Goal: Task Accomplishment & Management: Manage account settings

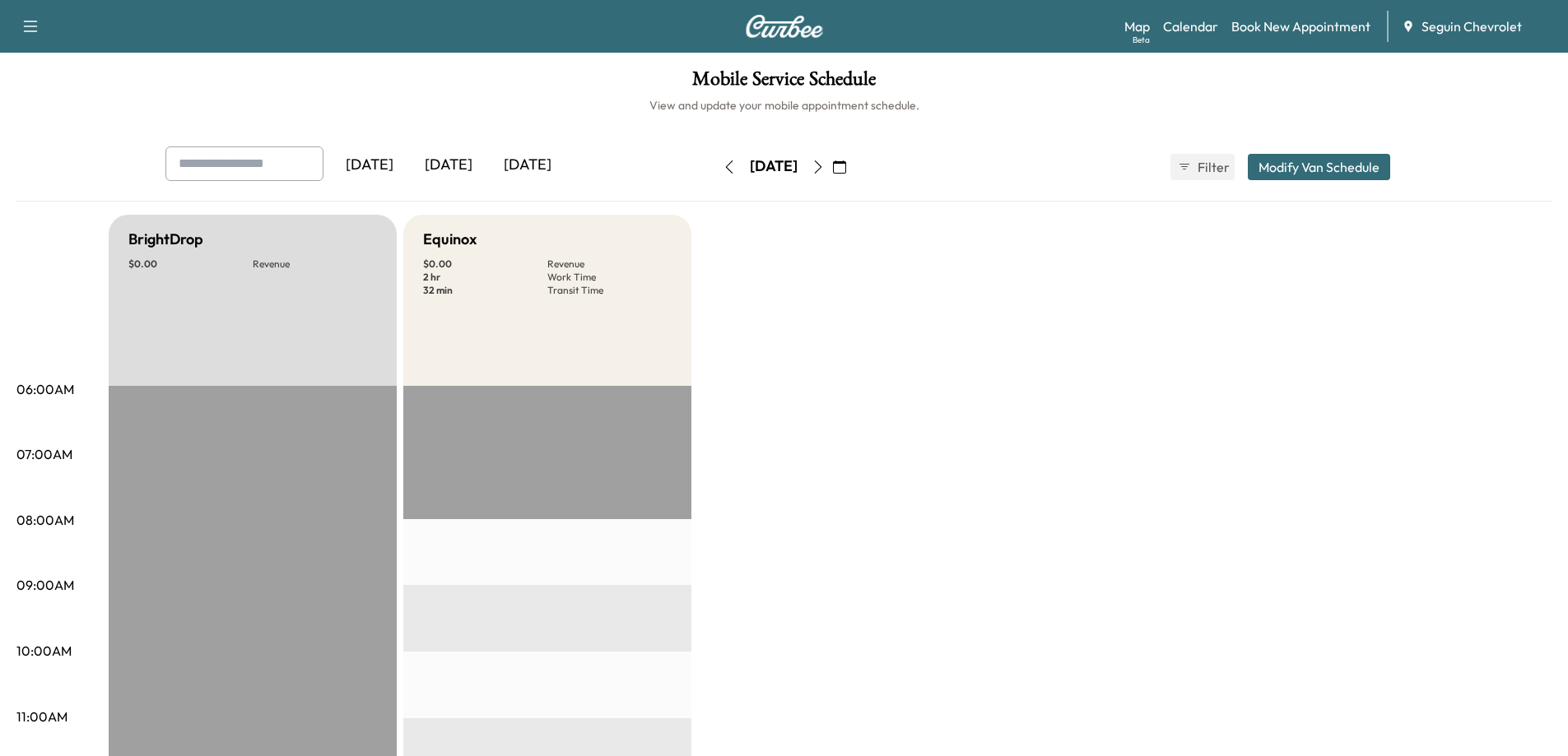
click at [824, 171] on icon "button" at bounding box center [819, 167] width 13 height 13
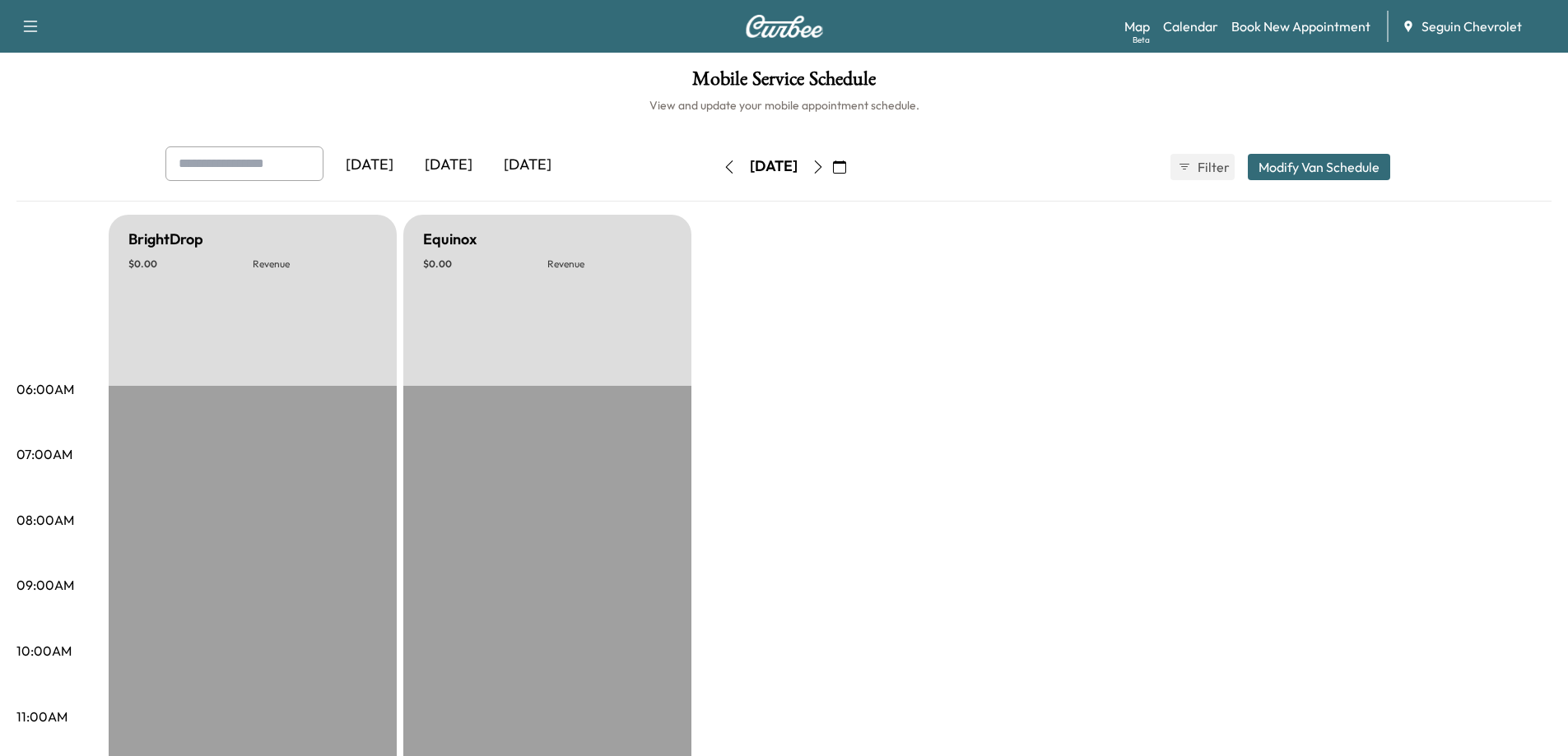
click at [824, 168] on icon "button" at bounding box center [819, 167] width 13 height 13
click at [824, 166] on icon "button" at bounding box center [819, 167] width 13 height 13
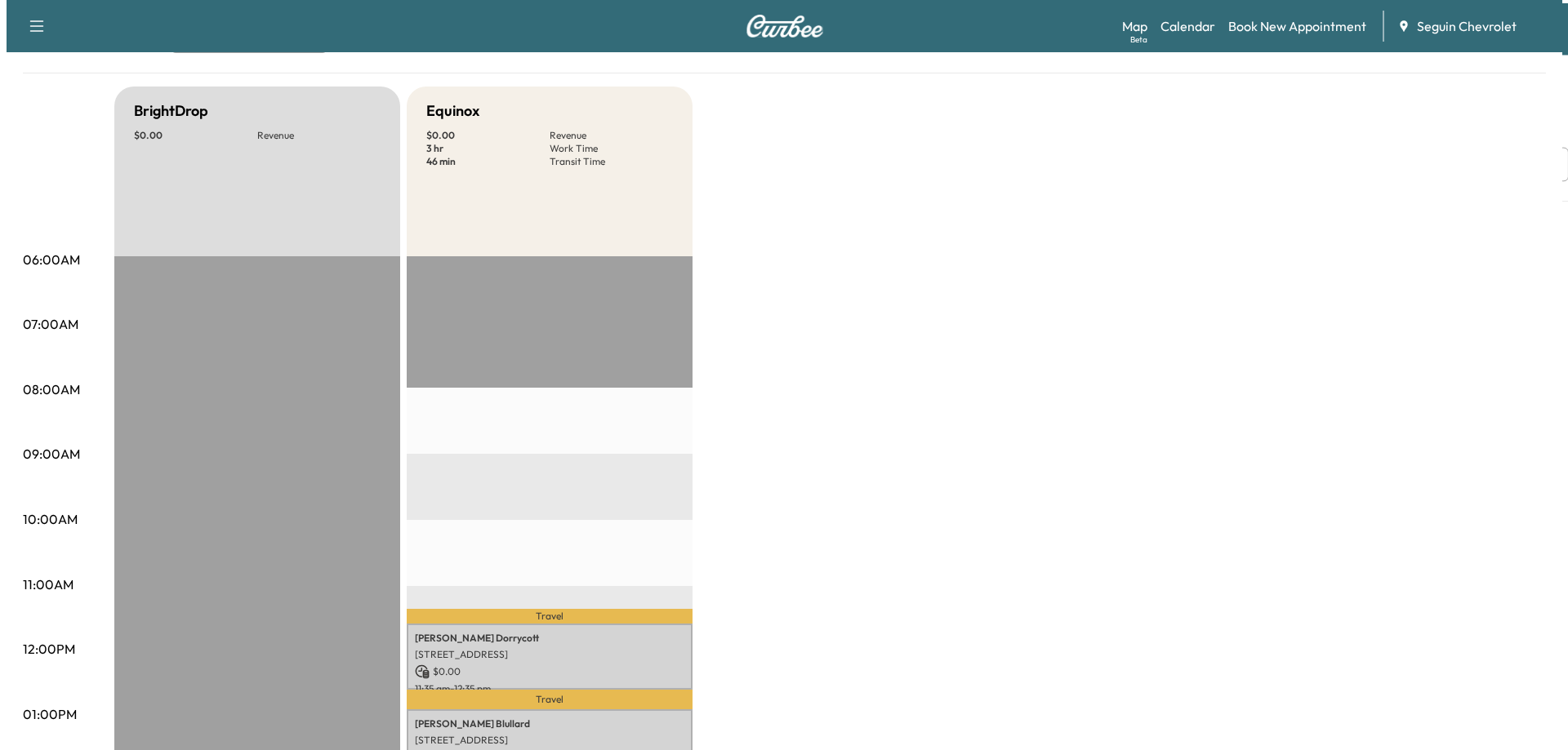
scroll to position [408, 0]
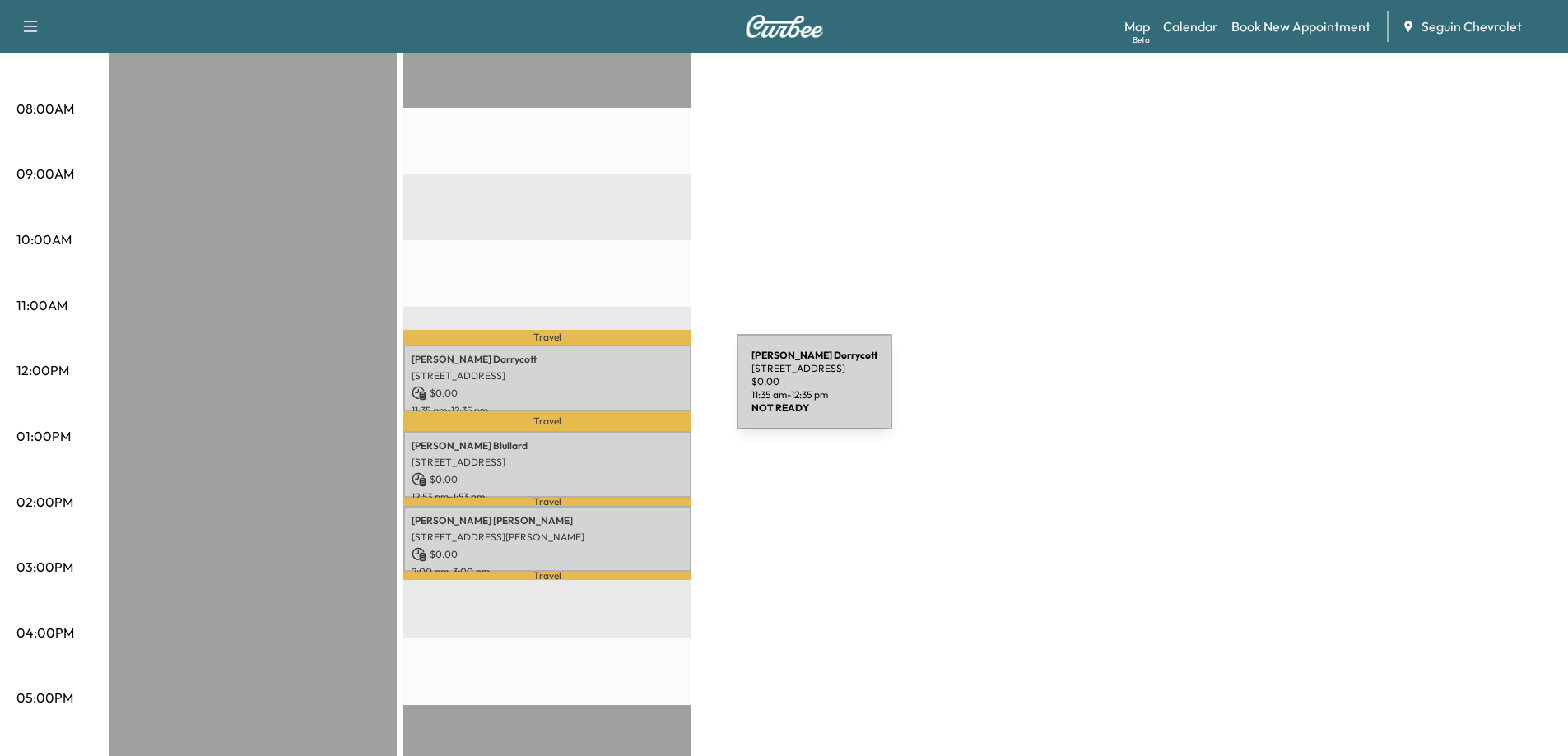
click at [613, 392] on p "$ 0.00" at bounding box center [547, 393] width 272 height 15
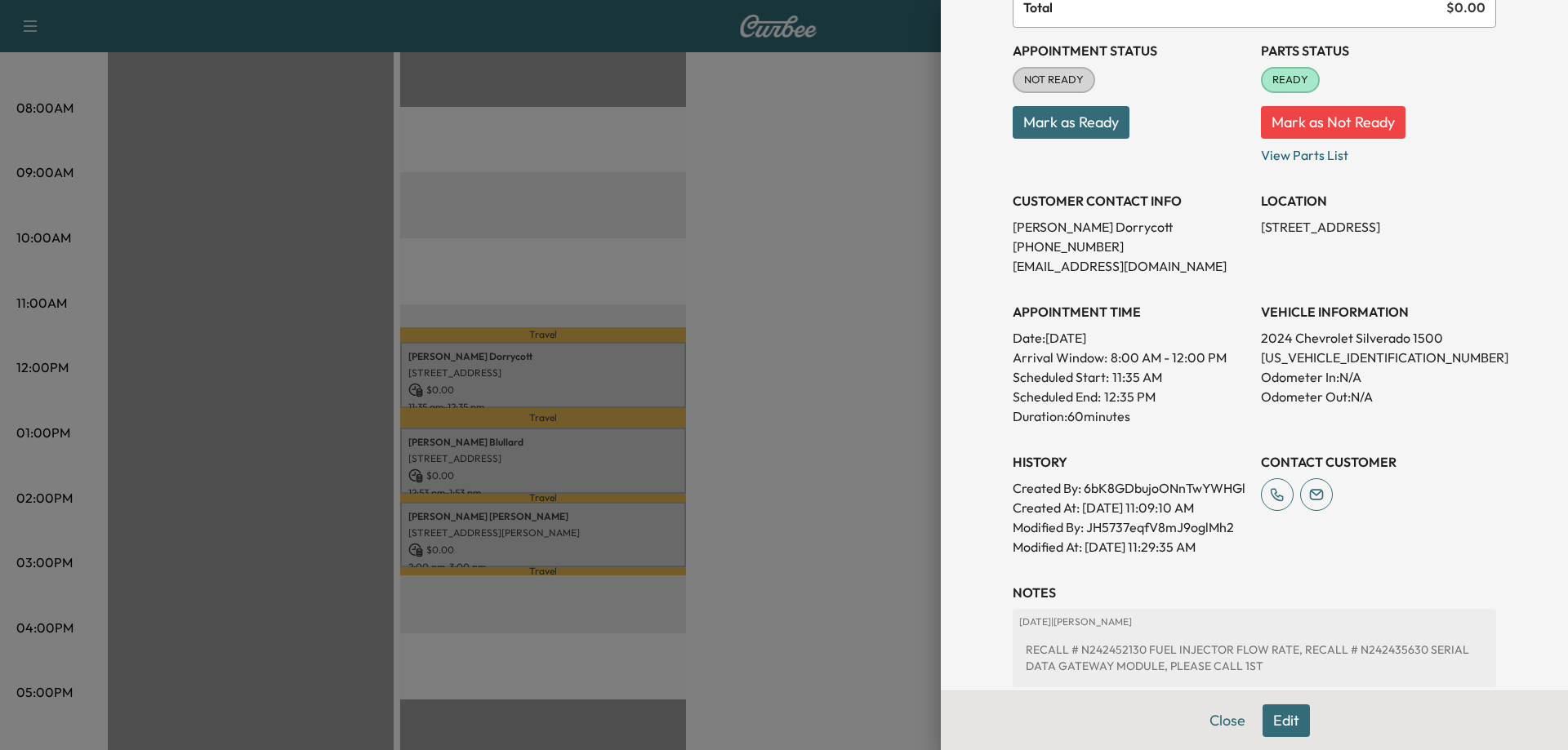
scroll to position [367, 0]
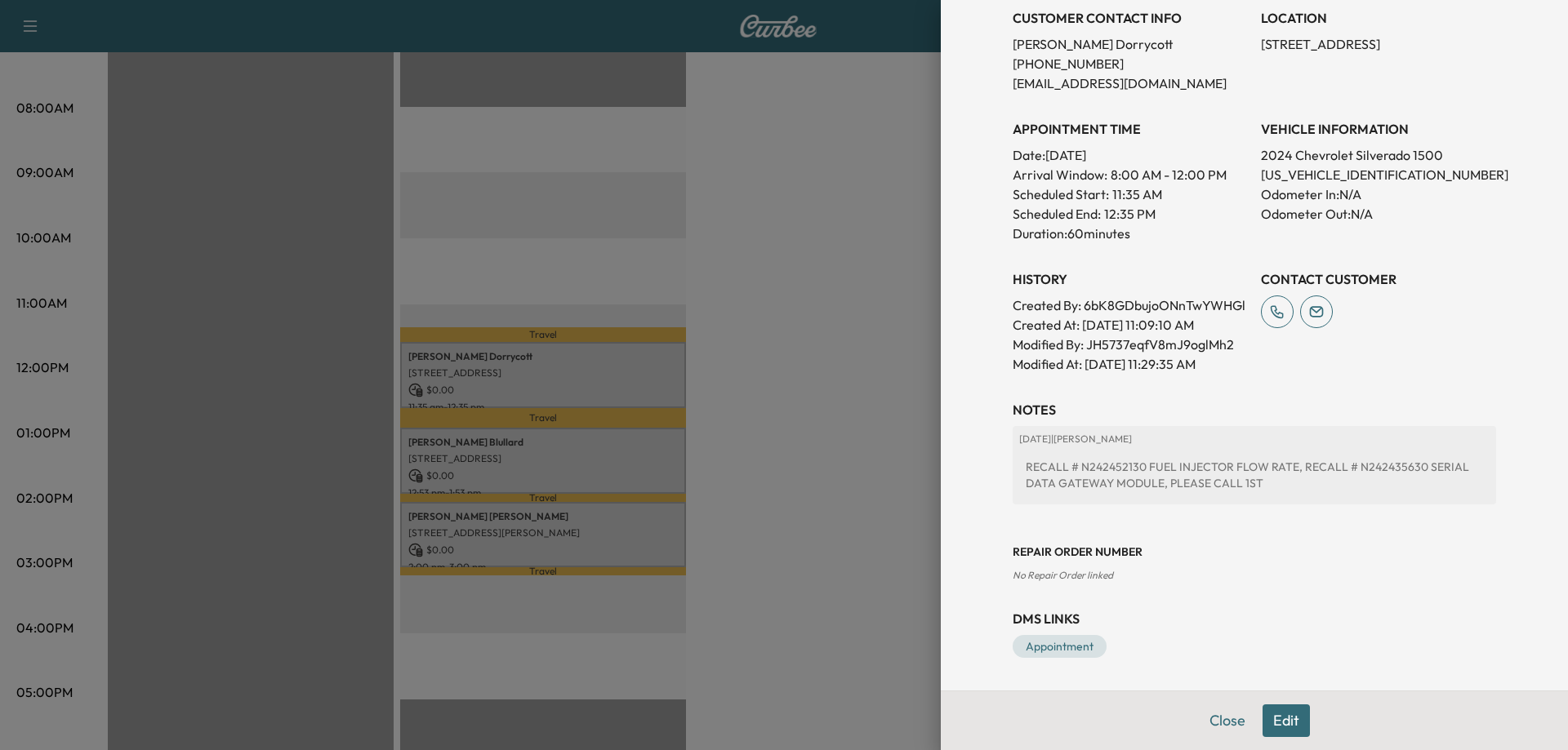
click at [570, 453] on div at bounding box center [784, 375] width 1568 height 750
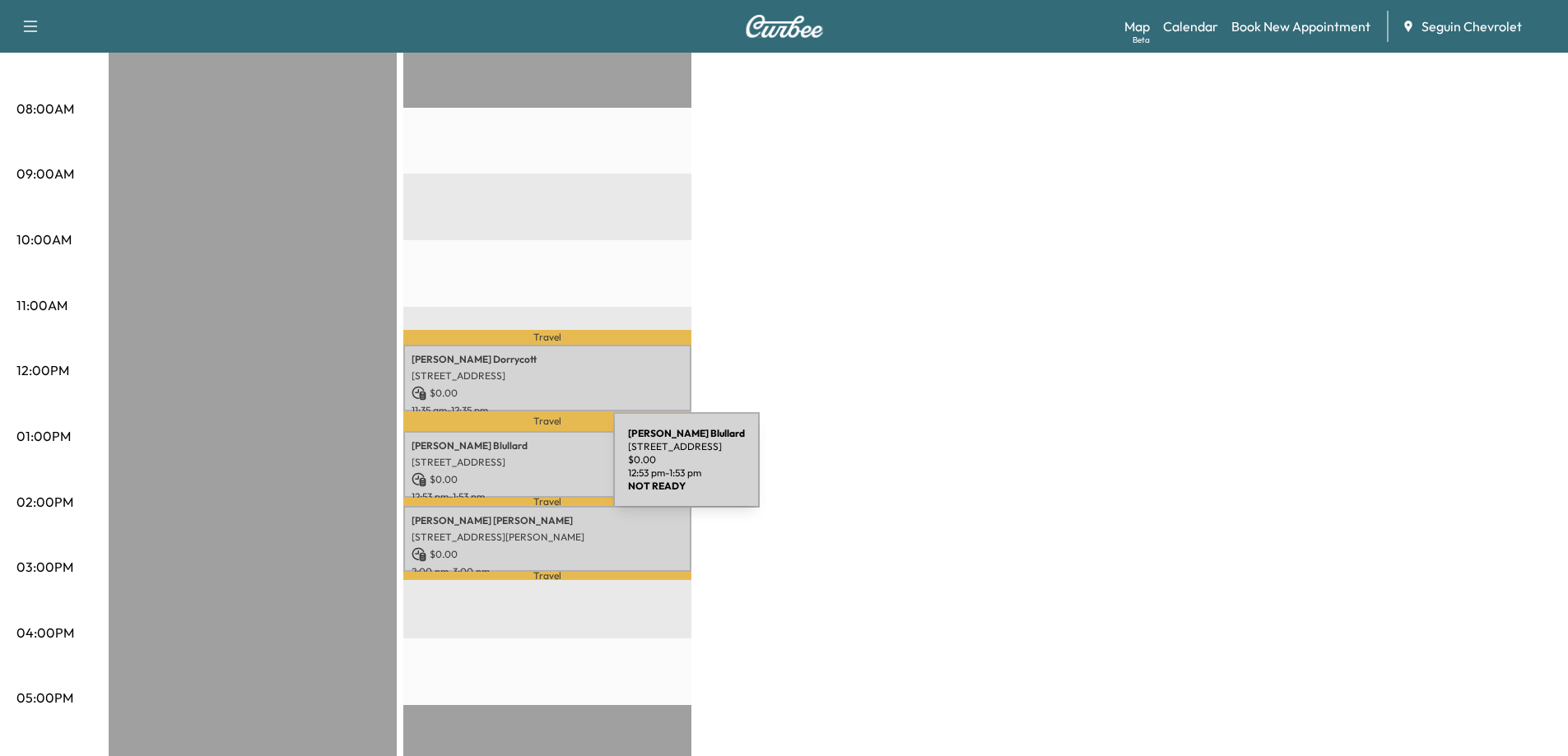
click at [490, 473] on p "$ 0.00" at bounding box center [547, 480] width 272 height 15
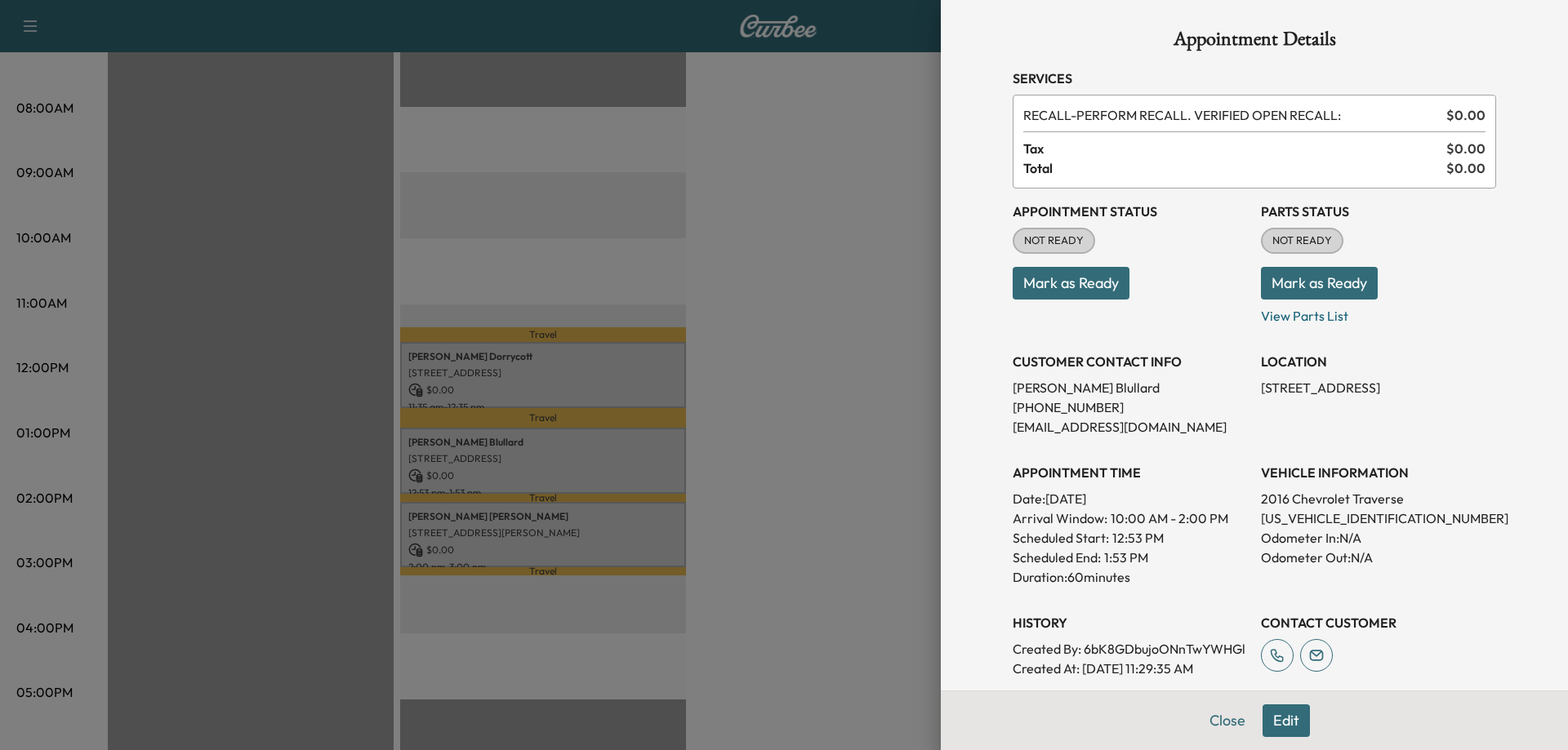
scroll to position [0, 0]
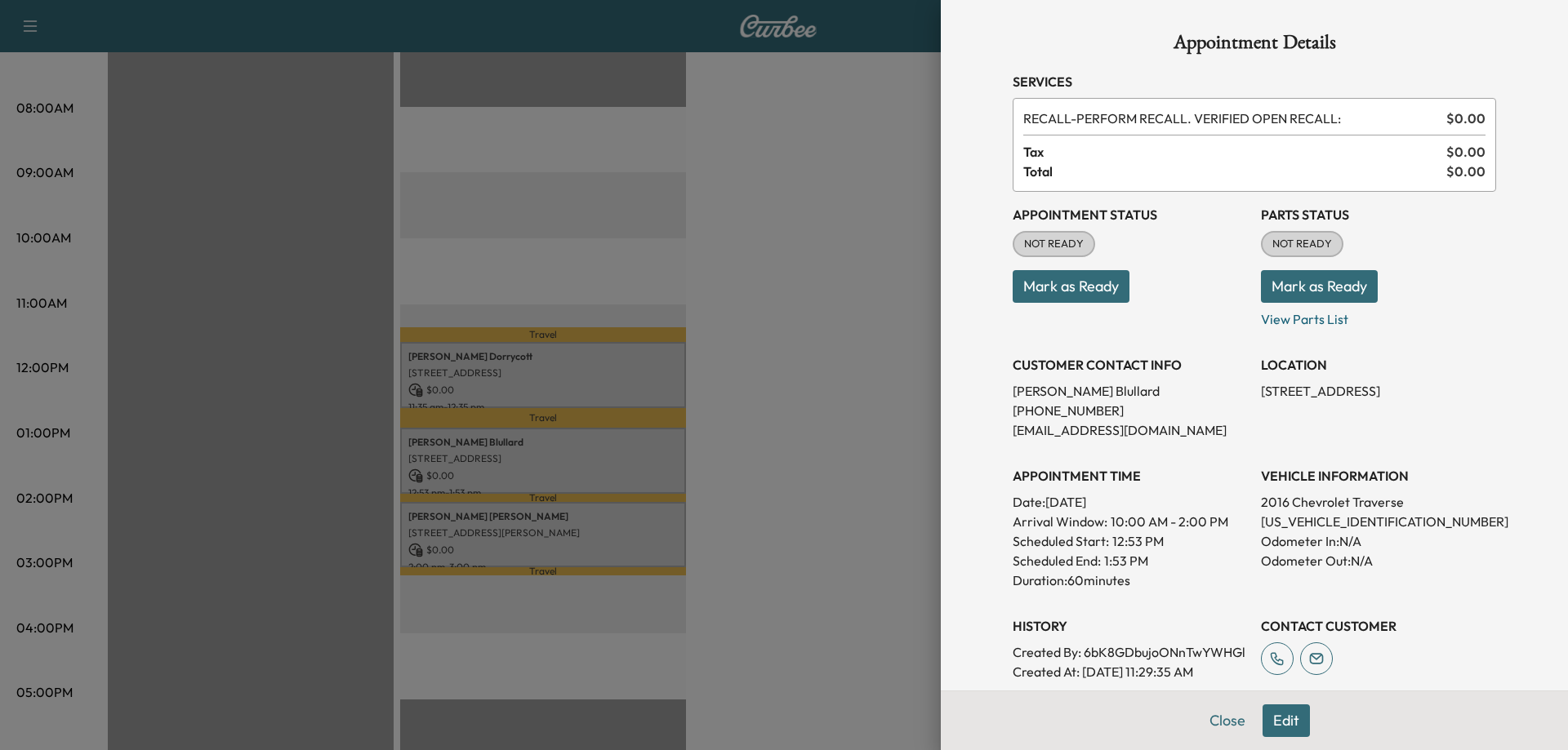
click at [868, 352] on div at bounding box center [784, 375] width 1568 height 750
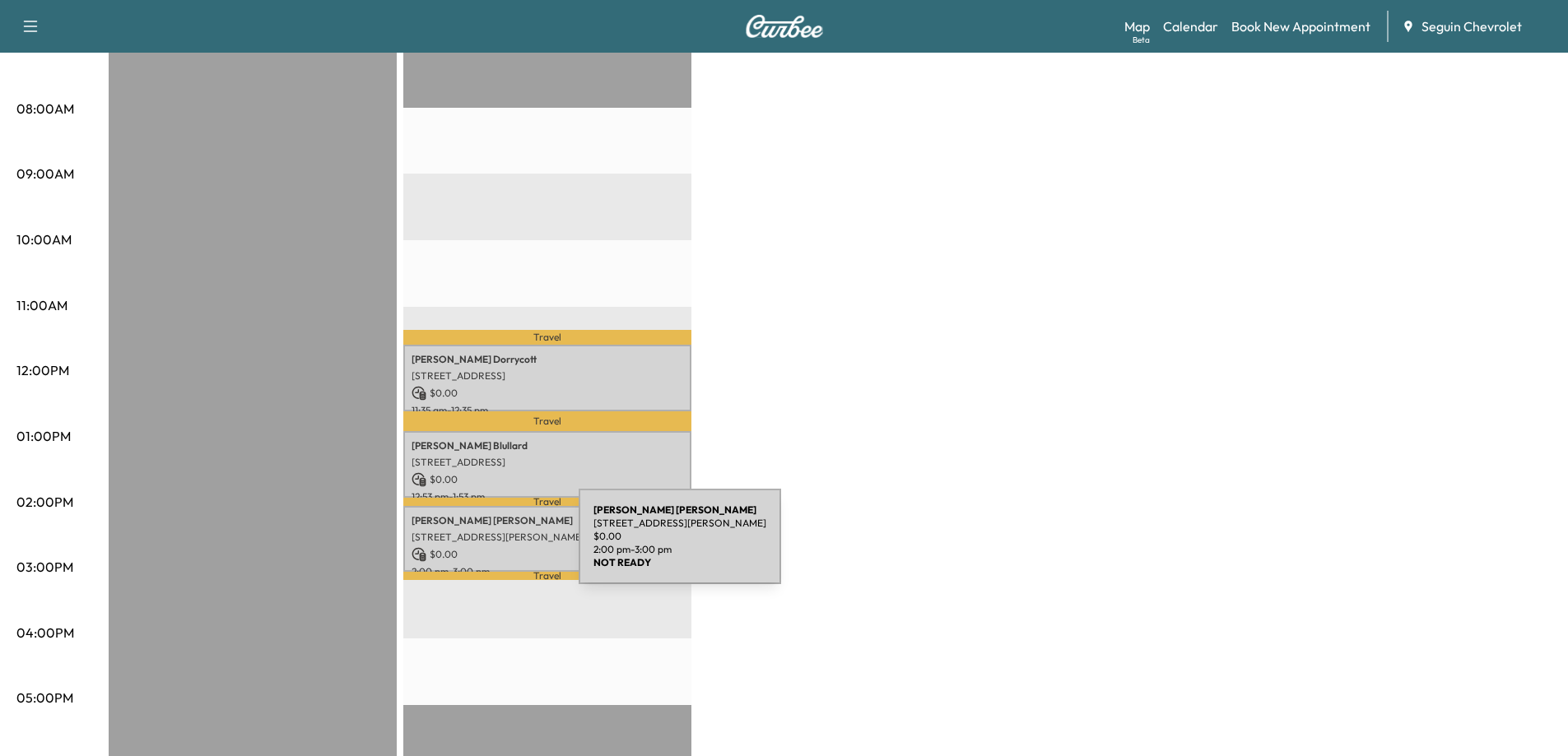
click at [455, 548] on p "$ 0.00" at bounding box center [547, 555] width 272 height 15
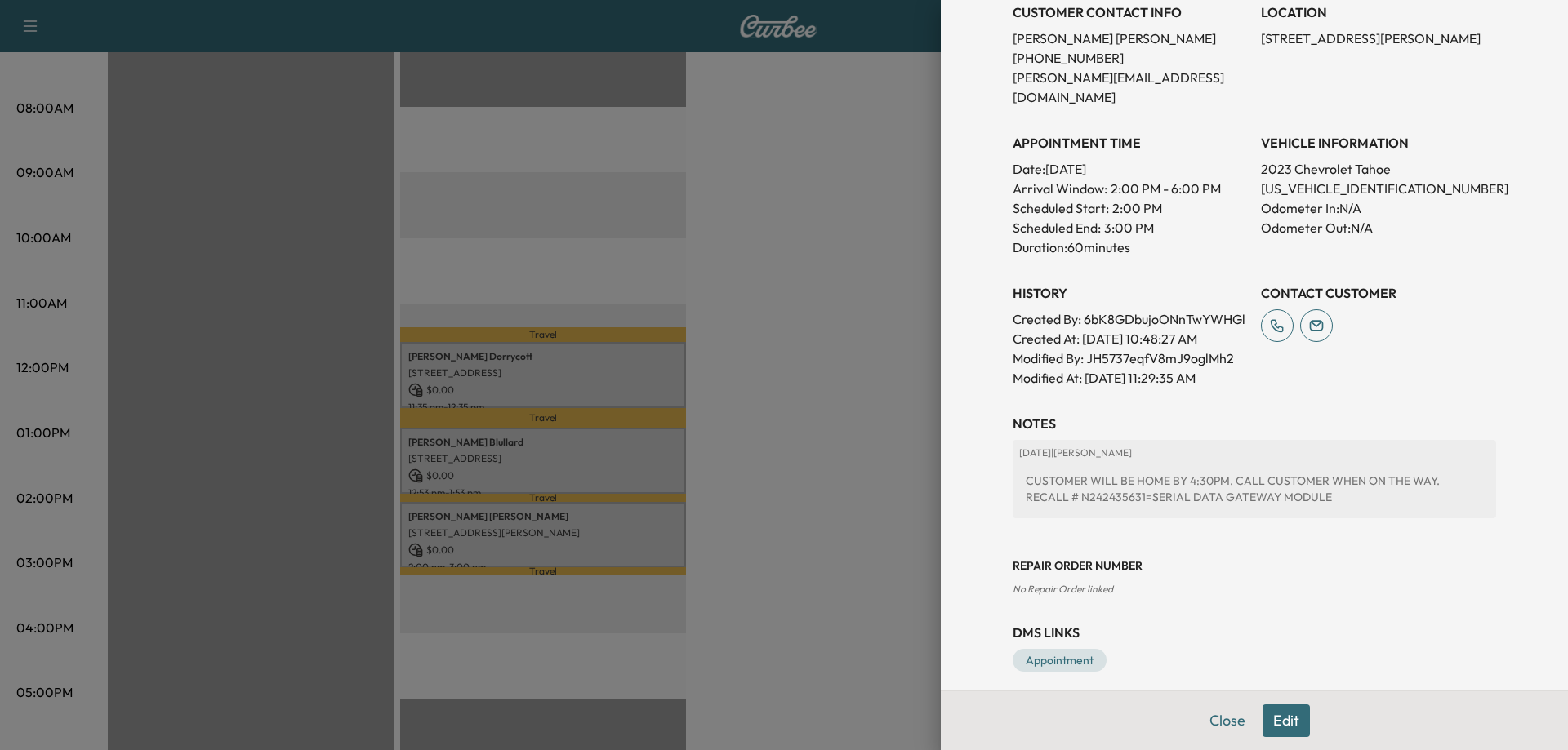
scroll to position [367, 0]
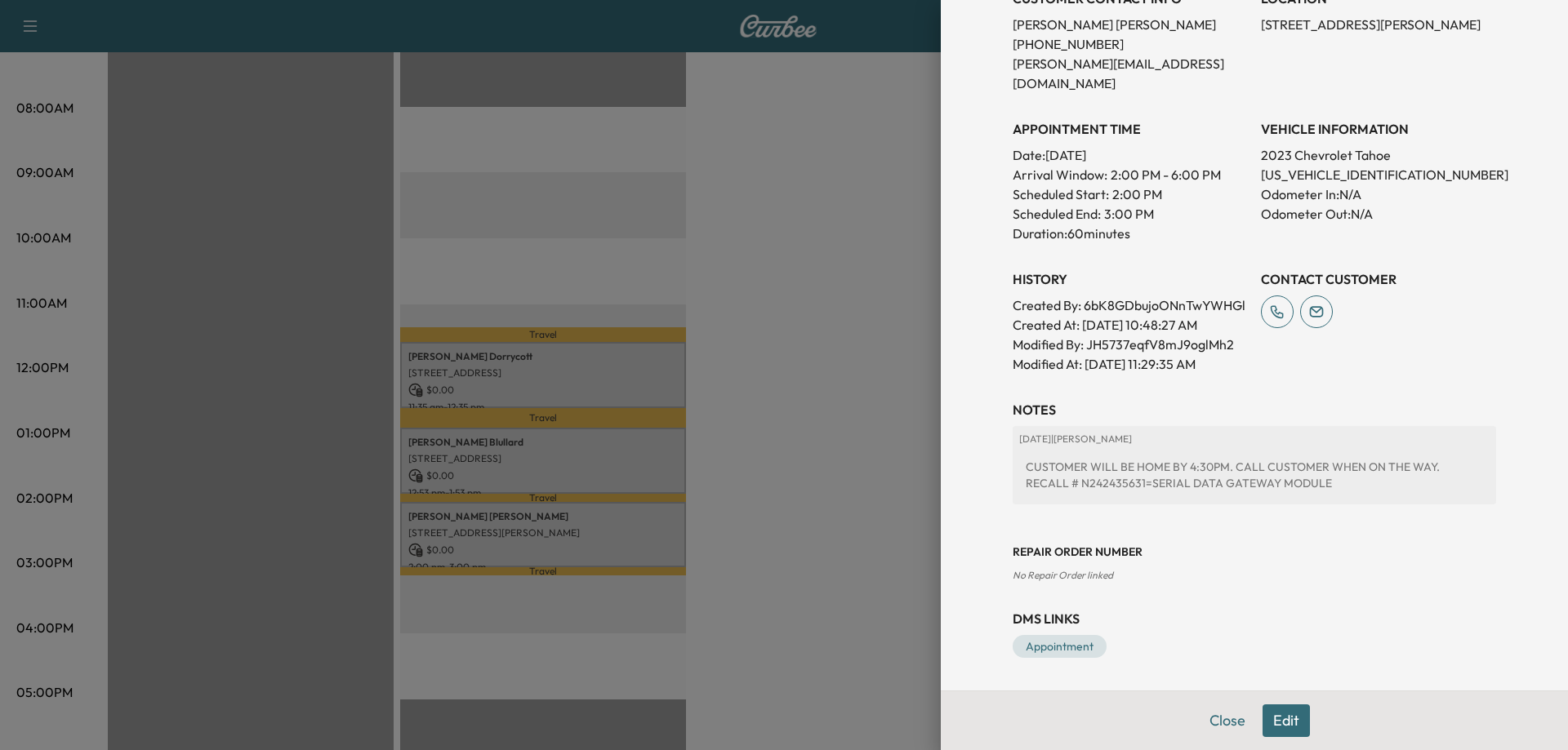
click at [803, 477] on div at bounding box center [784, 375] width 1568 height 750
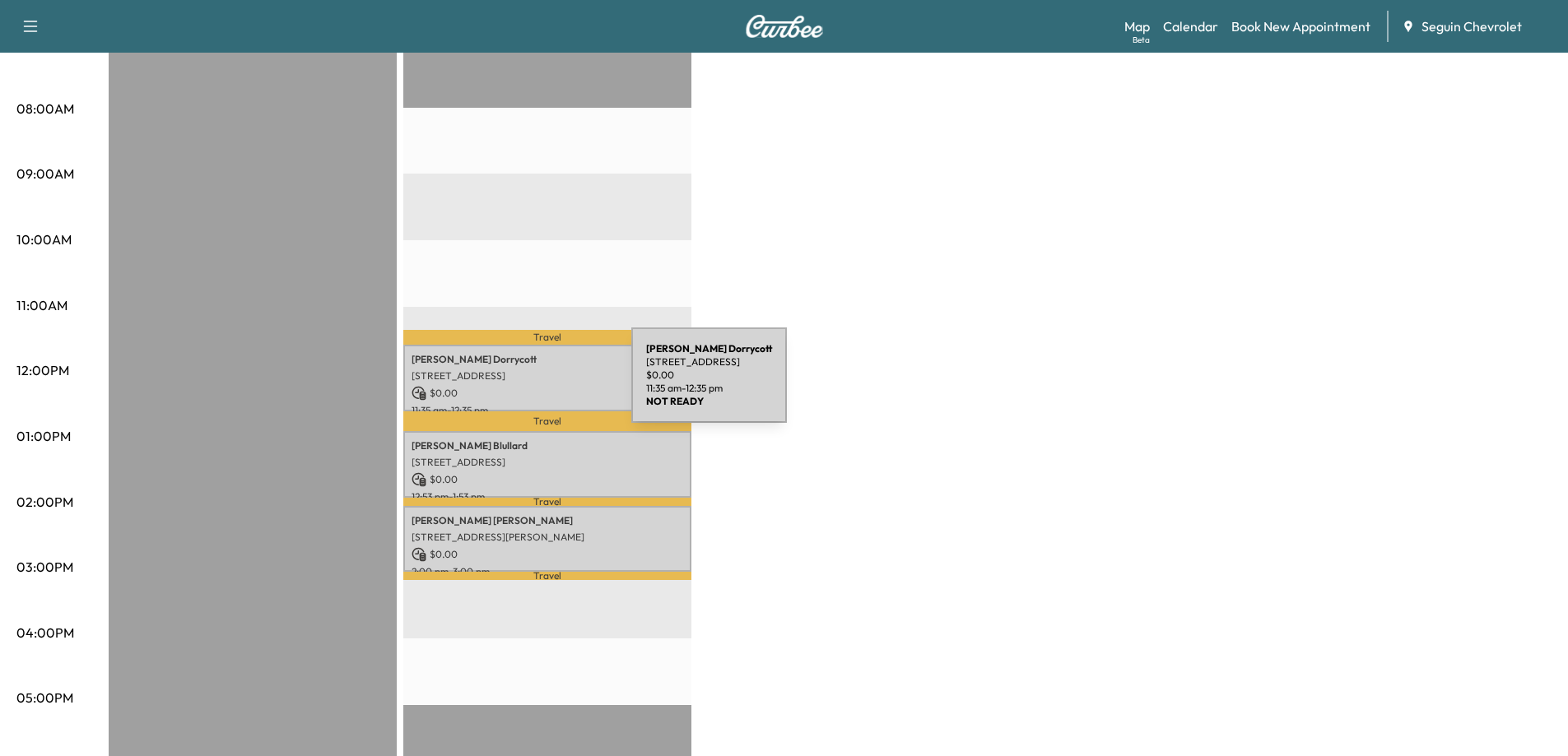
click at [507, 386] on p "$ 0.00" at bounding box center [547, 393] width 272 height 15
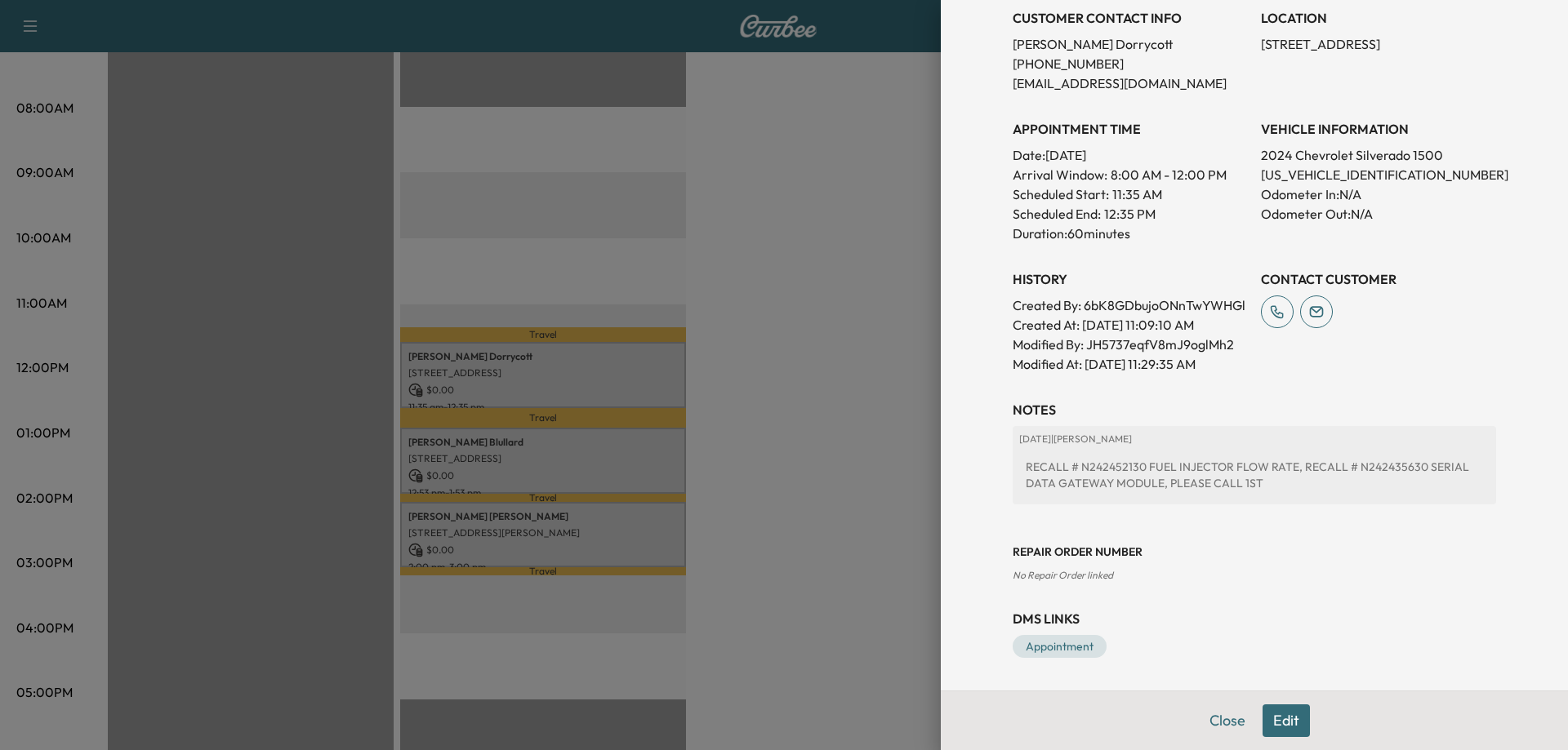
scroll to position [0, 0]
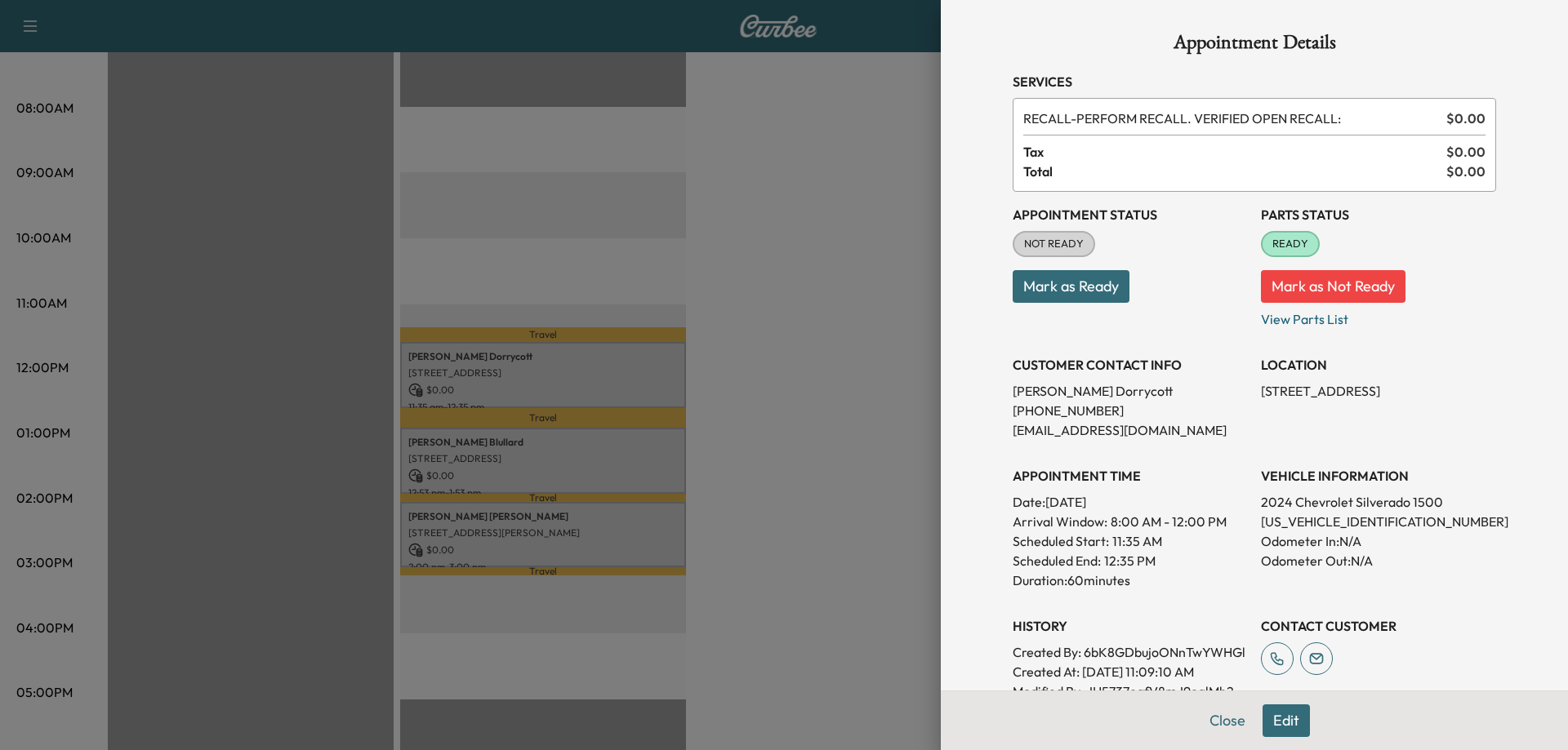
click at [574, 439] on div at bounding box center [784, 375] width 1568 height 750
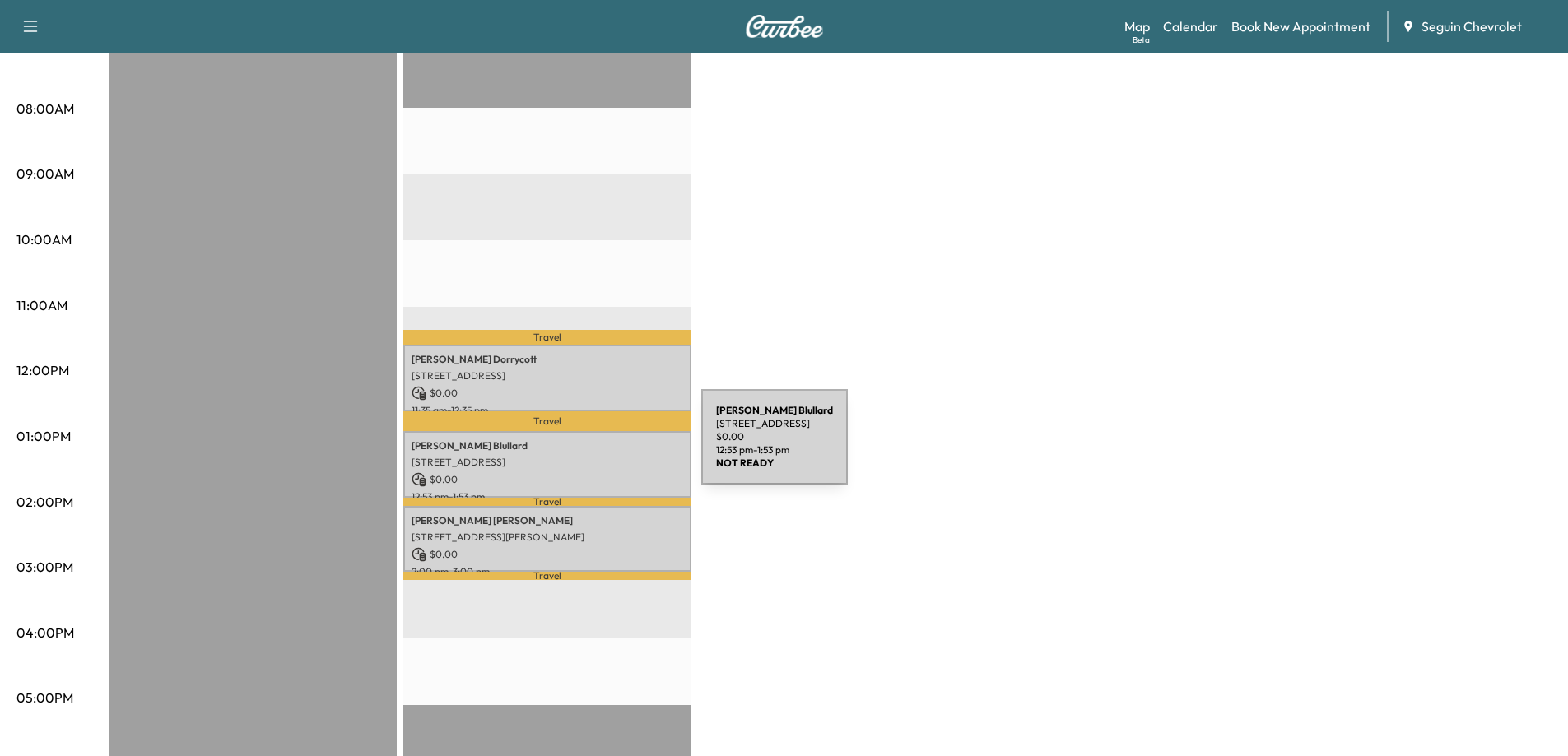
click at [578, 447] on p "[PERSON_NAME]" at bounding box center [547, 446] width 272 height 13
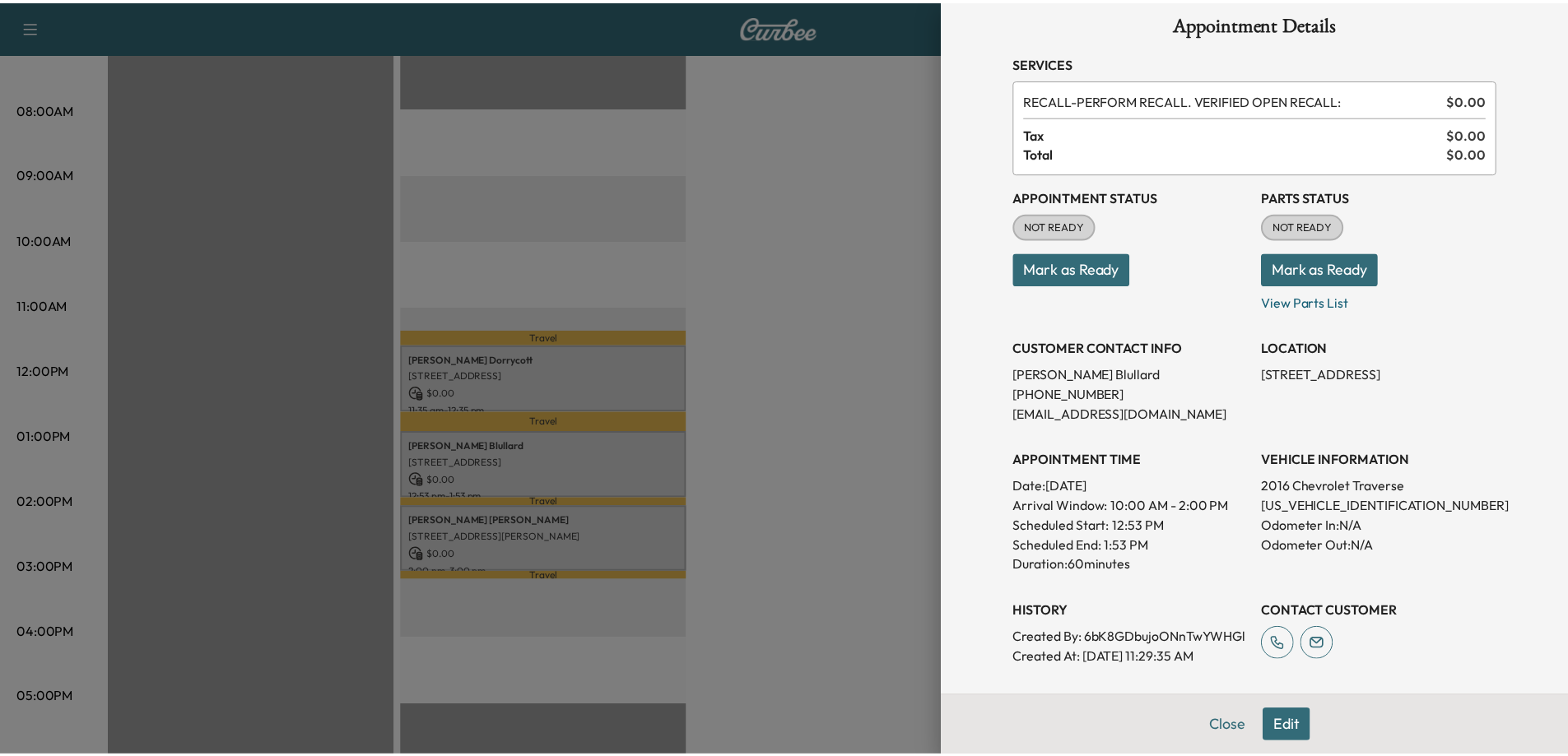
scroll to position [17, 0]
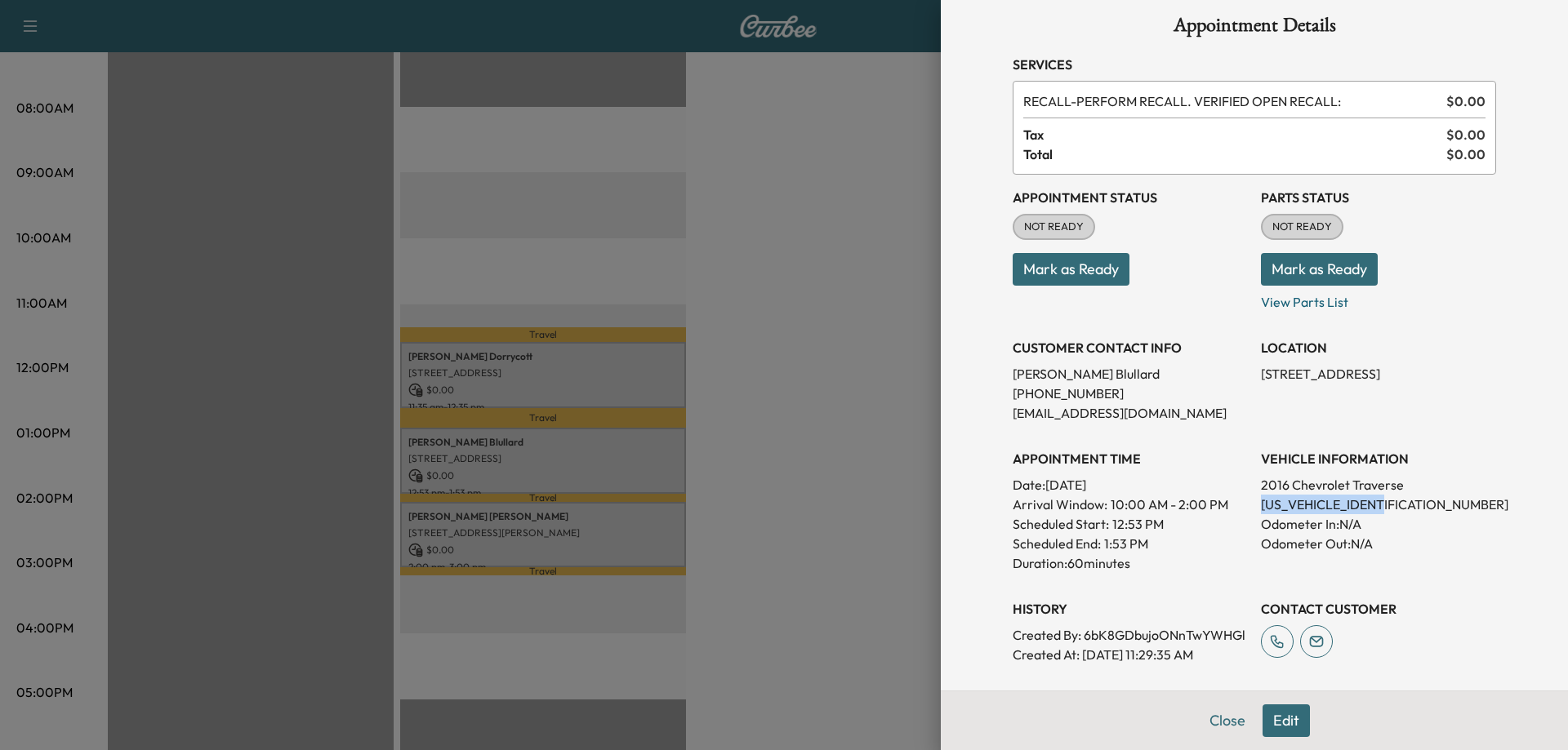
drag, startPoint x: 1388, startPoint y: 502, endPoint x: 1242, endPoint y: 500, distance: 146.0
click at [1242, 500] on div "Appointment Status NOT READY Mark as Ready Parts Status NOT READY Mark as Ready…" at bounding box center [1254, 419] width 483 height 490
copy p "[US_VEHICLE_IDENTIFICATION_NUMBER]"
click at [818, 288] on div at bounding box center [784, 375] width 1568 height 750
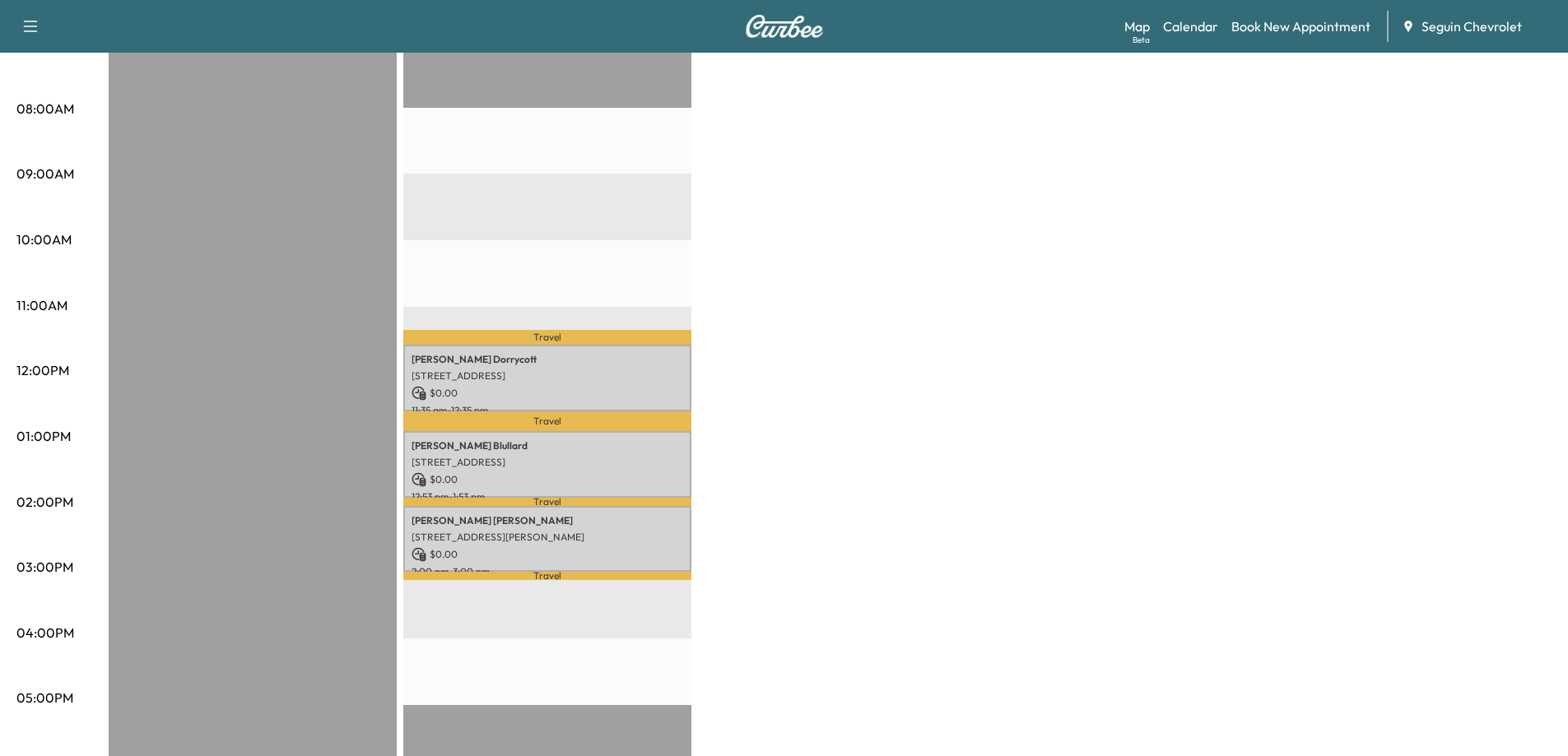
click at [1194, 281] on div "BrightDrop $ 0.00 Revenue EST Start Equinox $ 0.00 Revenue 3 hr Work Time 46 mi…" at bounding box center [830, 420] width 1443 height 1234
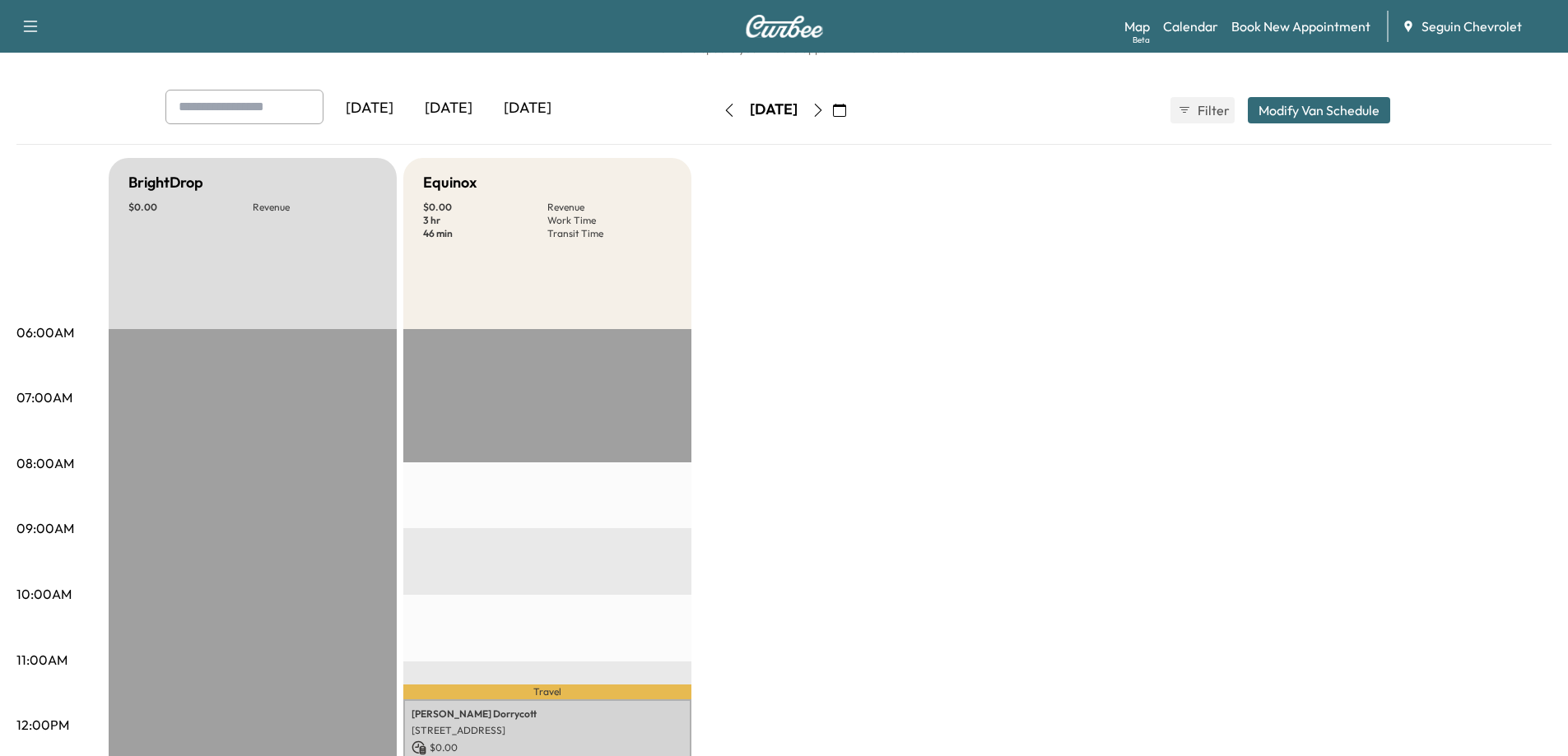
scroll to position [0, 0]
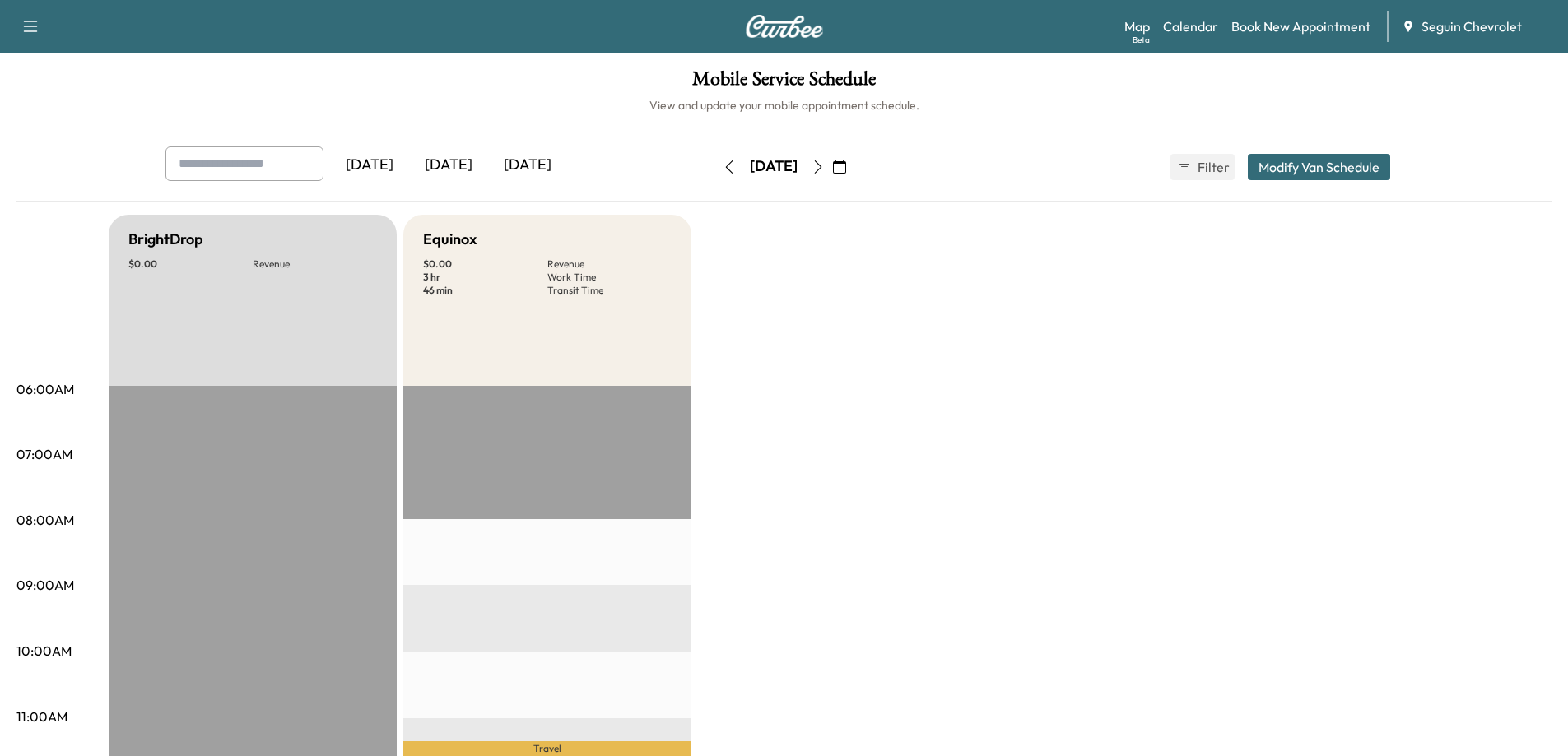
click at [824, 171] on icon "button" at bounding box center [819, 167] width 13 height 13
click at [824, 172] on icon "button" at bounding box center [819, 167] width 13 height 13
click at [824, 168] on icon "button" at bounding box center [819, 167] width 13 height 13
click at [824, 171] on icon "button" at bounding box center [819, 167] width 13 height 13
click at [723, 168] on icon "button" at bounding box center [730, 167] width 13 height 13
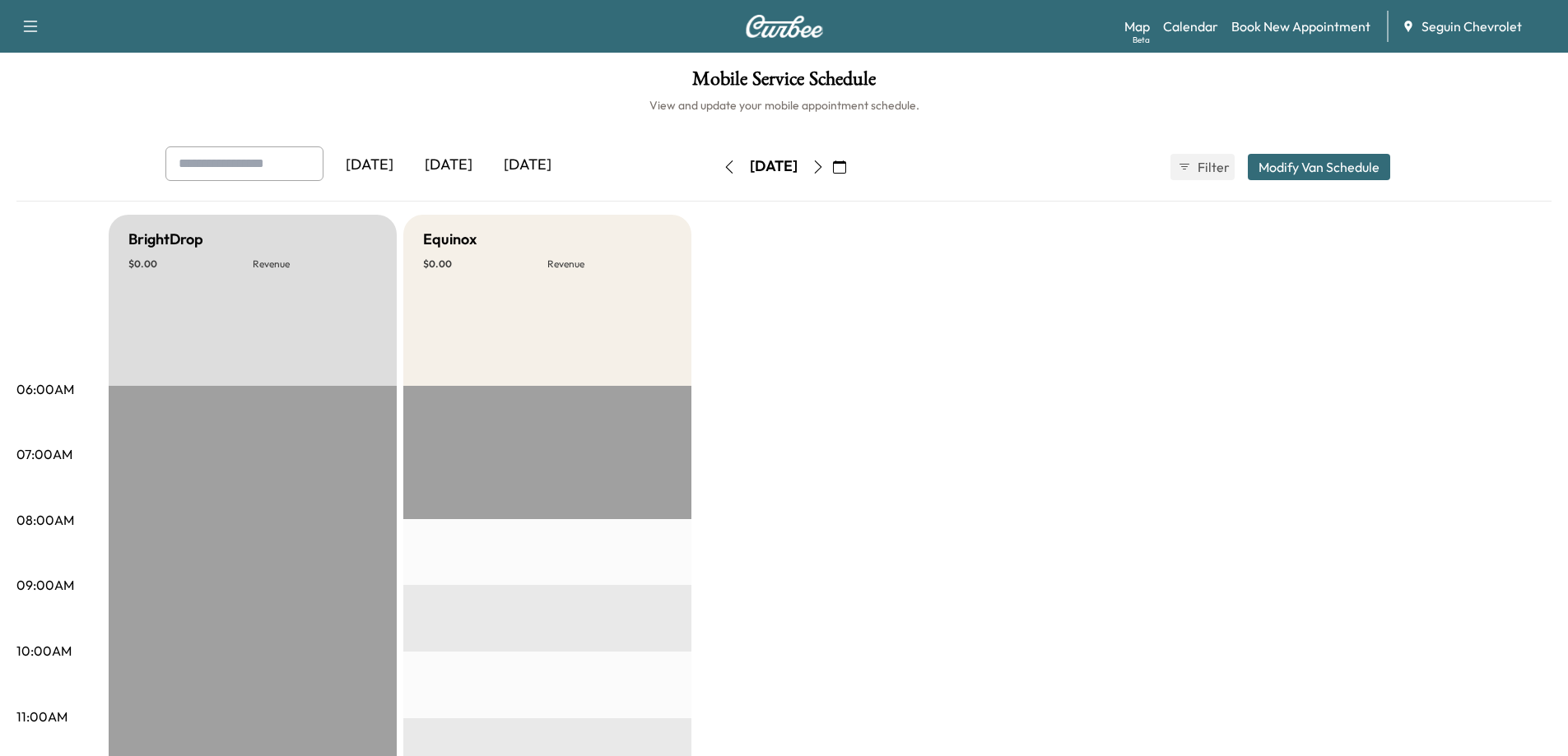
click at [723, 171] on icon "button" at bounding box center [730, 167] width 13 height 13
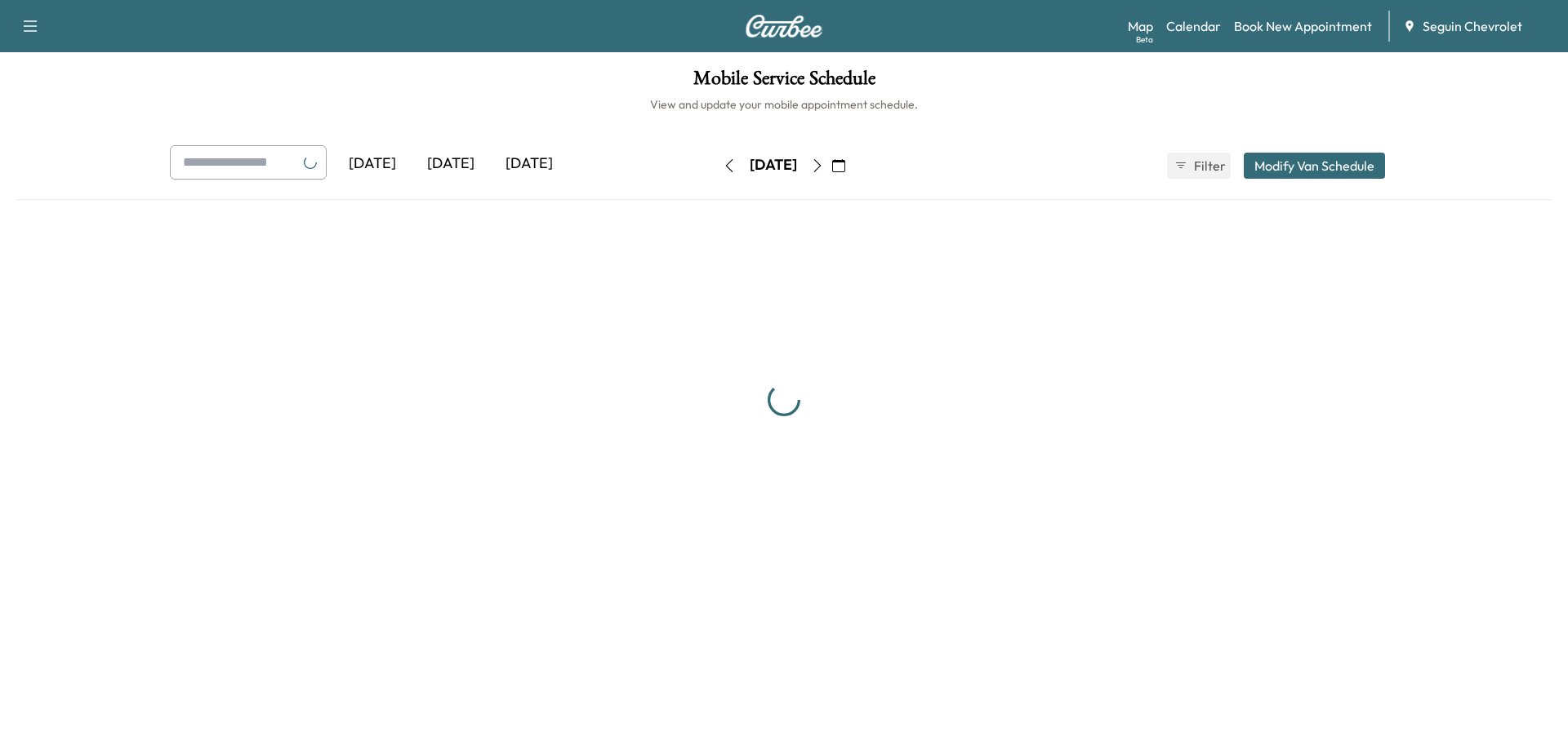
click at [723, 169] on icon "button" at bounding box center [729, 165] width 13 height 13
click at [715, 169] on button "button" at bounding box center [729, 165] width 28 height 26
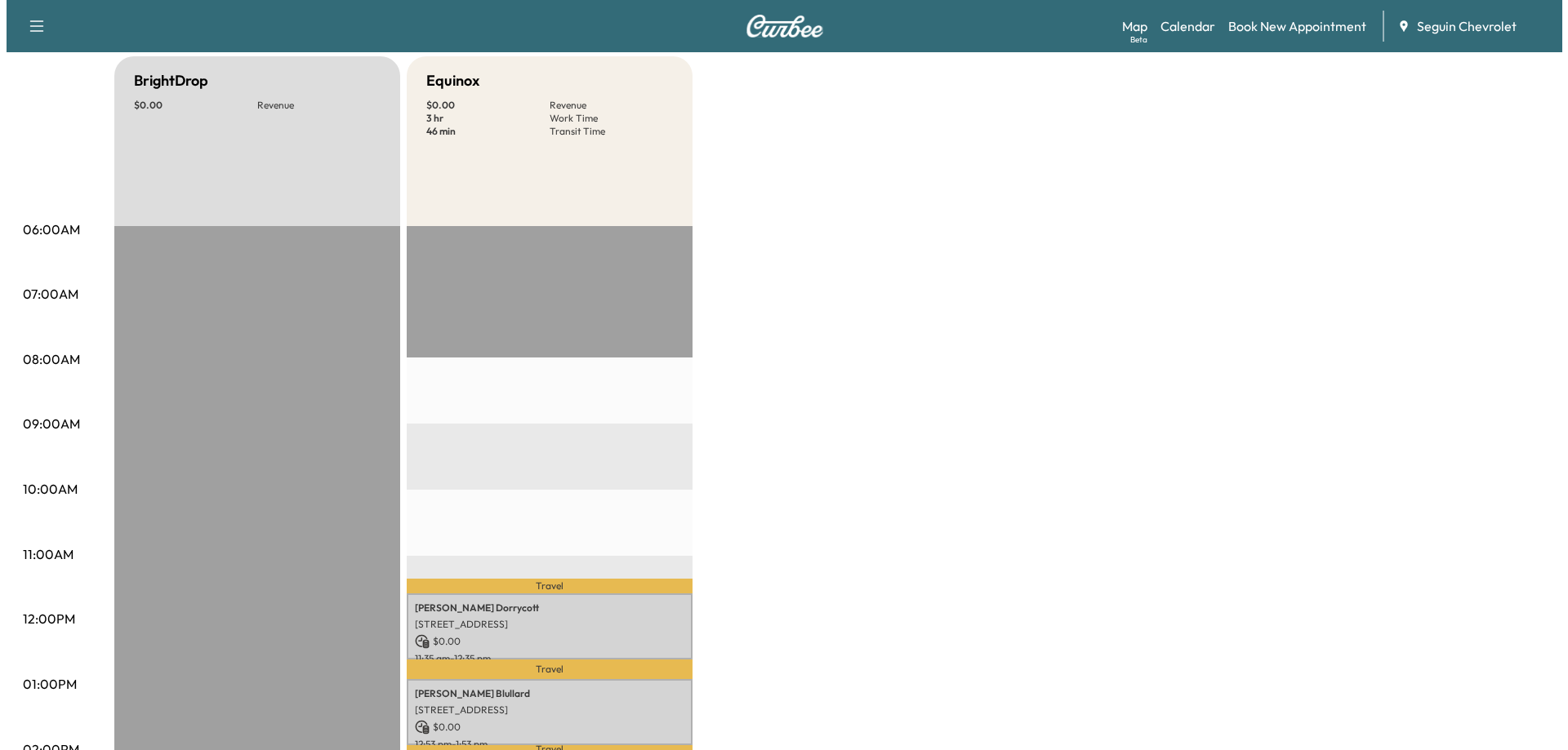
scroll to position [490, 0]
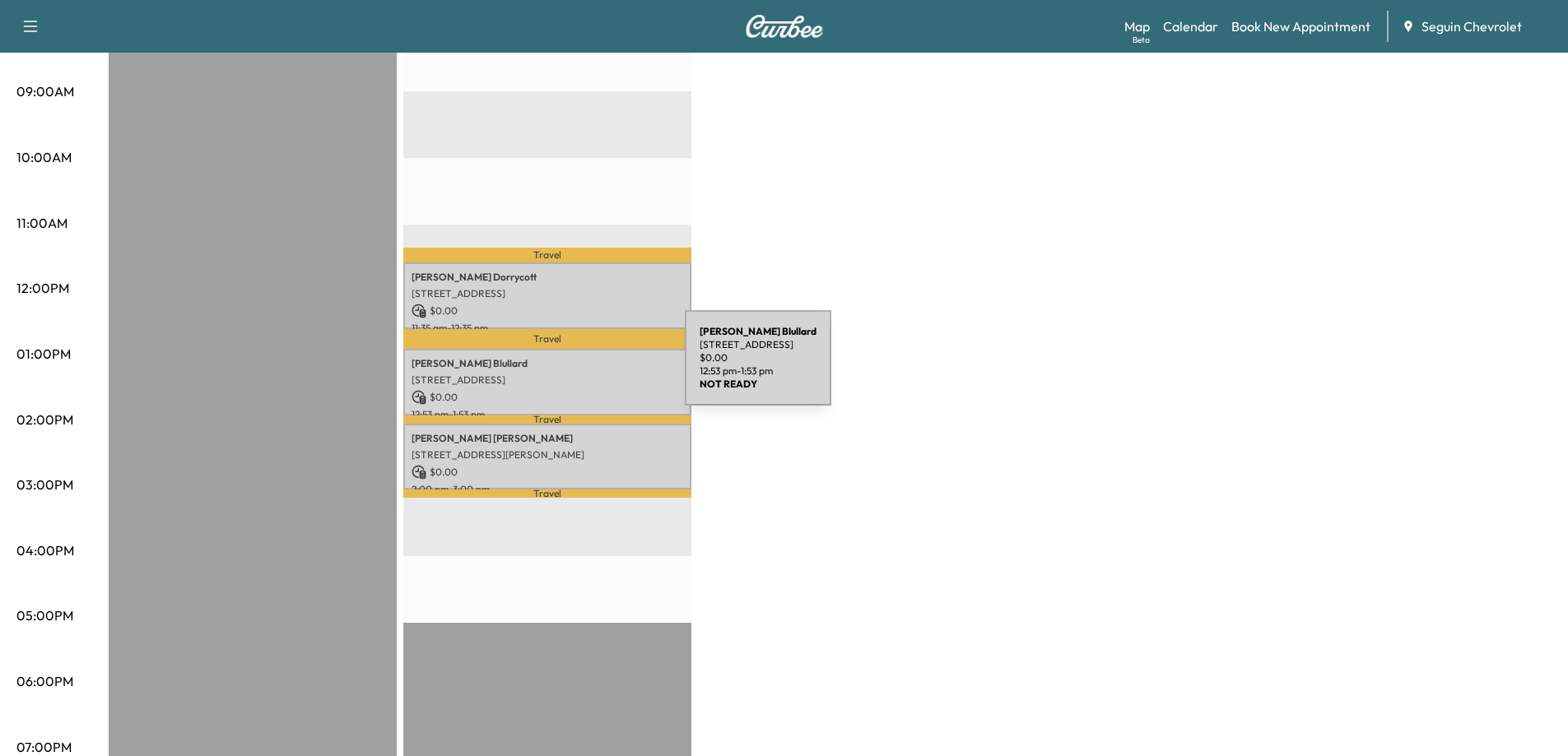
click at [561, 373] on p "[STREET_ADDRESS]" at bounding box center [547, 380] width 272 height 13
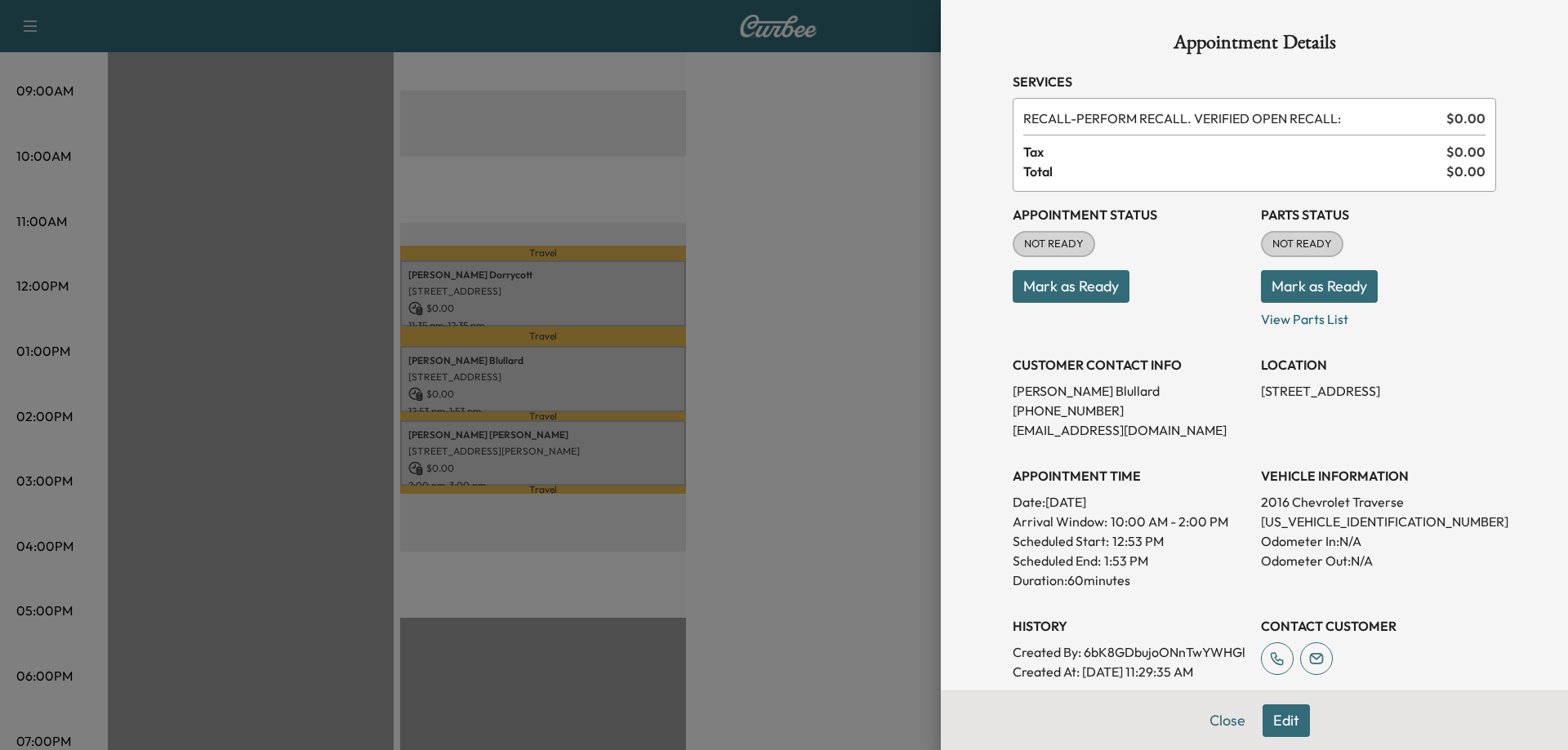
click at [1306, 296] on button "Mark as Ready" at bounding box center [1319, 287] width 117 height 33
click at [1328, 294] on button "Mark as Ready" at bounding box center [1319, 287] width 117 height 33
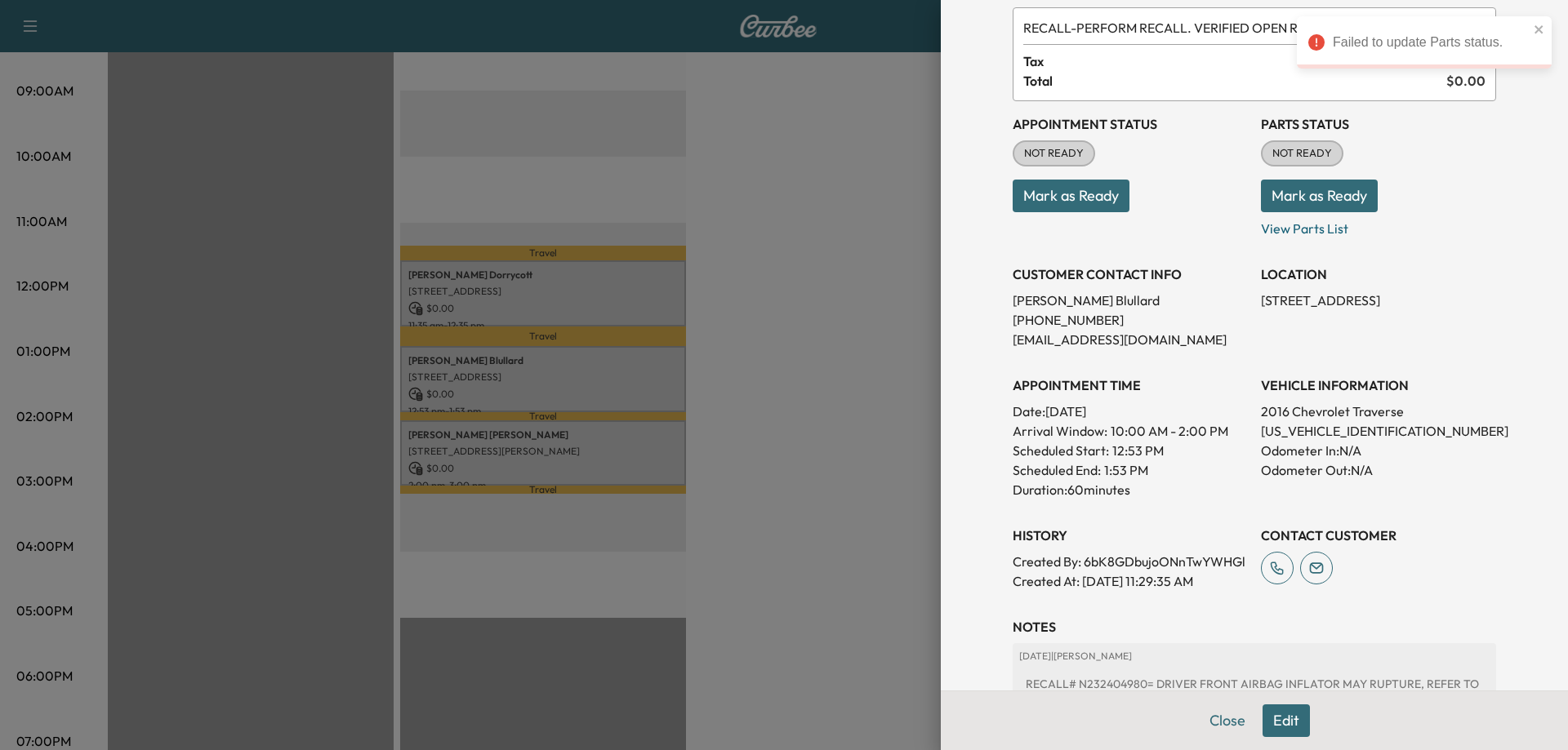
scroll to position [0, 0]
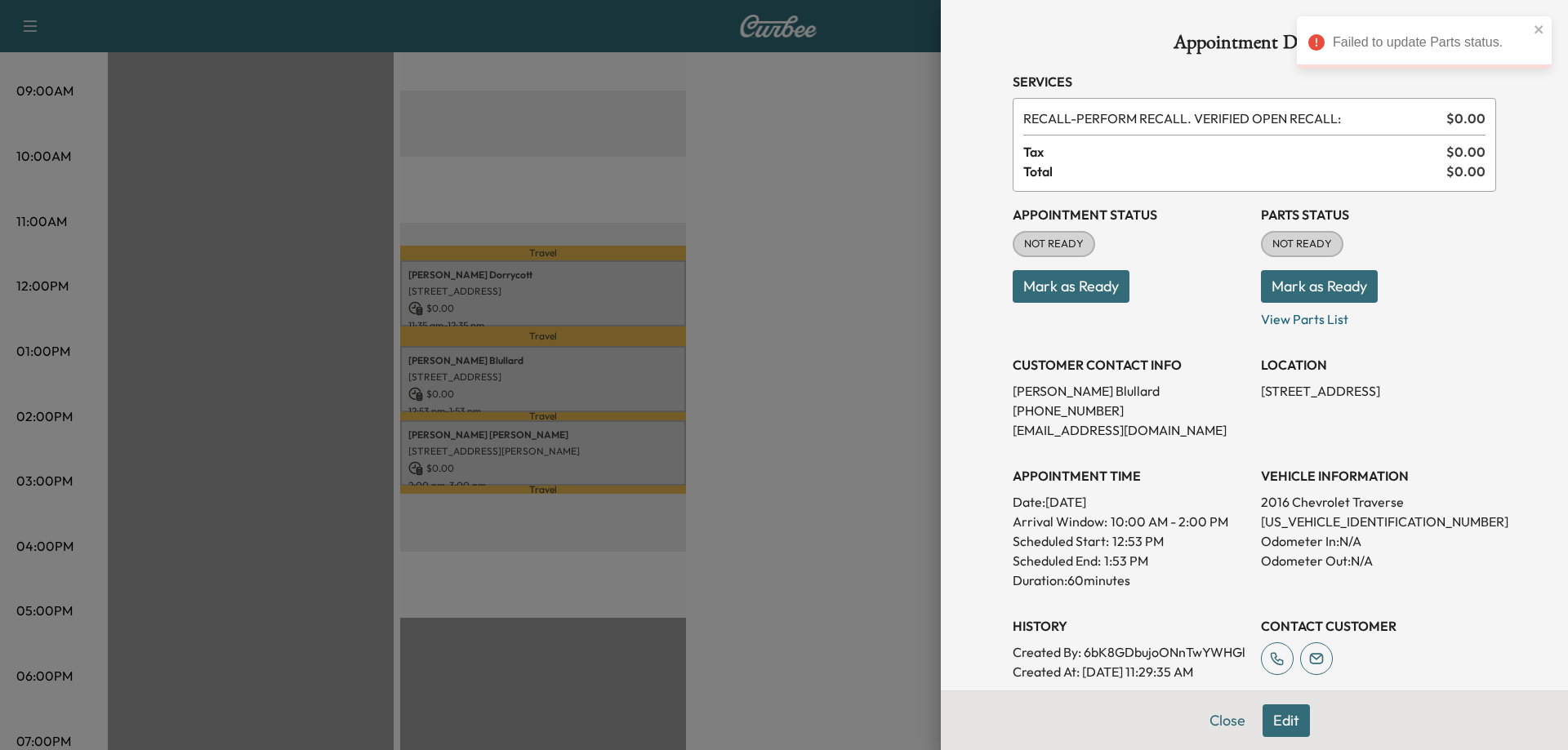
click at [1276, 295] on button "Mark as Ready" at bounding box center [1319, 287] width 117 height 33
